Goal: Information Seeking & Learning: Learn about a topic

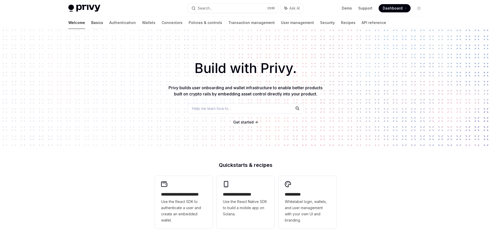
click at [91, 26] on link "Basics" at bounding box center [97, 23] width 12 height 12
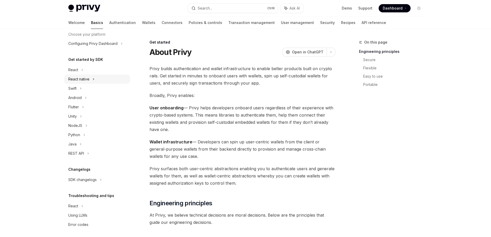
scroll to position [37, 0]
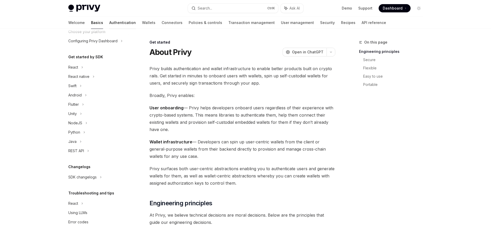
click at [109, 27] on link "Authentication" at bounding box center [122, 23] width 27 height 12
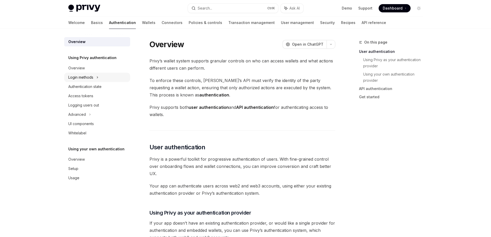
click at [99, 76] on icon at bounding box center [97, 77] width 2 height 6
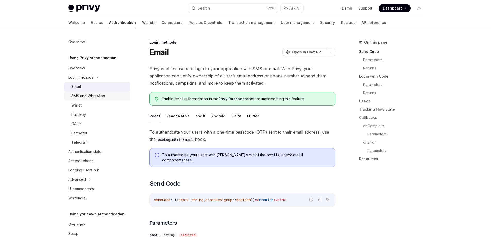
click at [99, 93] on div "SMS and WhatsApp" at bounding box center [88, 96] width 34 height 6
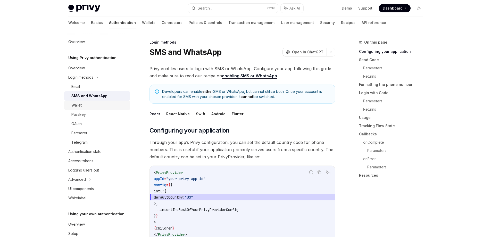
click at [94, 108] on div "Wallet" at bounding box center [99, 105] width 56 height 6
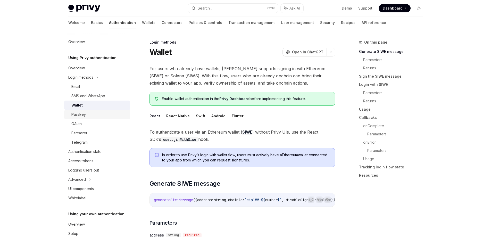
click at [91, 116] on div "Passkey" at bounding box center [99, 114] width 56 height 6
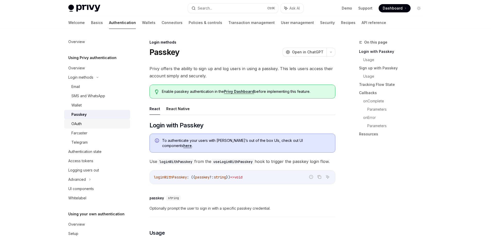
click at [90, 123] on div "OAuth" at bounding box center [99, 124] width 56 height 6
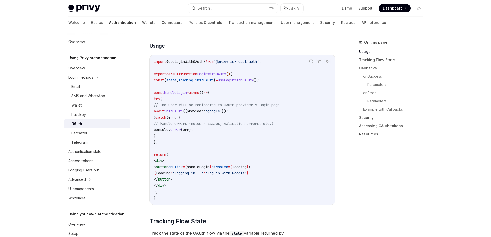
scroll to position [310, 0]
click at [85, 140] on div "Telegram" at bounding box center [79, 142] width 16 height 6
type textarea "*"
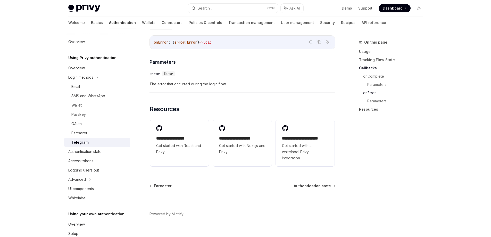
scroll to position [790, 0]
